Goal: Navigation & Orientation: Find specific page/section

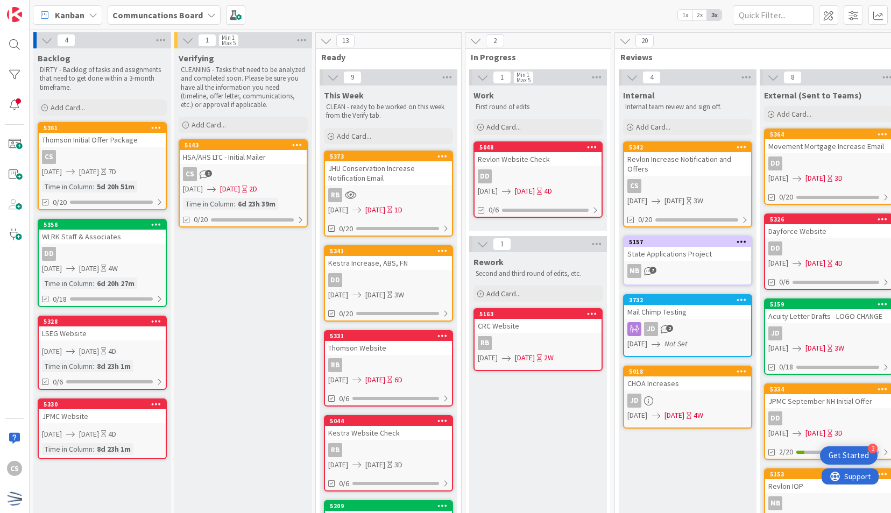
click at [428, 185] on div "5373 JHU Conservation Increase Notification Email RB [DATE] [DATE] 1D 0/20" at bounding box center [388, 194] width 129 height 86
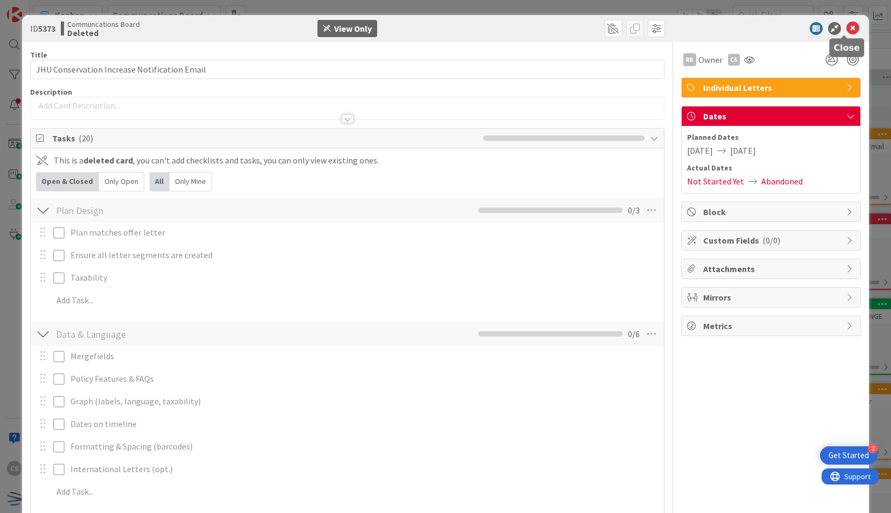
click at [846, 26] on icon at bounding box center [852, 28] width 13 height 13
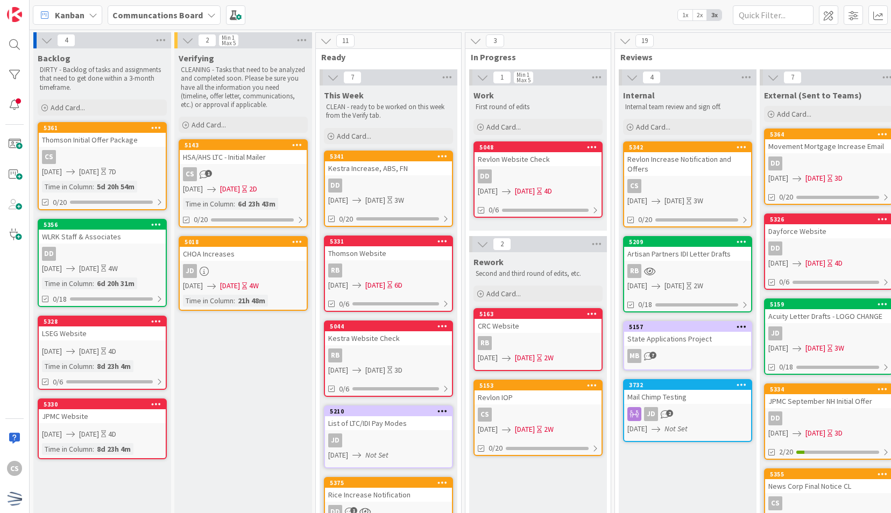
click at [273, 167] on div "CS 1" at bounding box center [243, 174] width 127 height 14
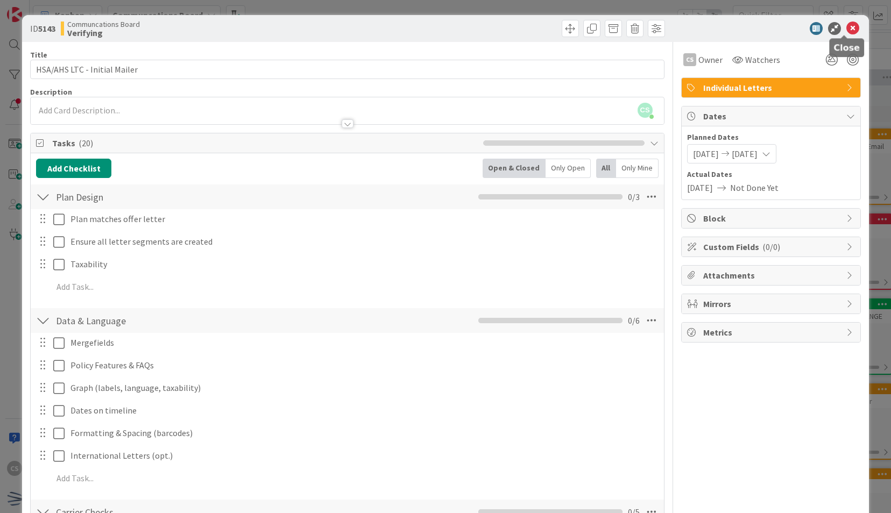
click at [846, 22] on icon at bounding box center [852, 28] width 13 height 13
